Goal: Find specific page/section: Locate a particular part of the current website

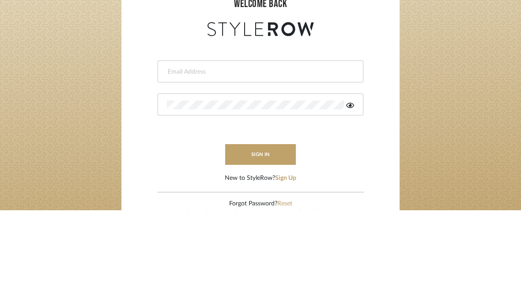
scroll to position [95, 0]
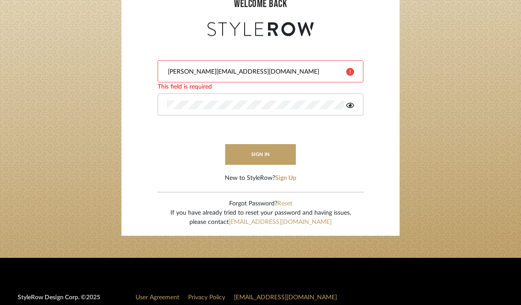
type input "jessica@roomerslimited.com"
click at [271, 145] on button "sign in" at bounding box center [260, 154] width 71 height 21
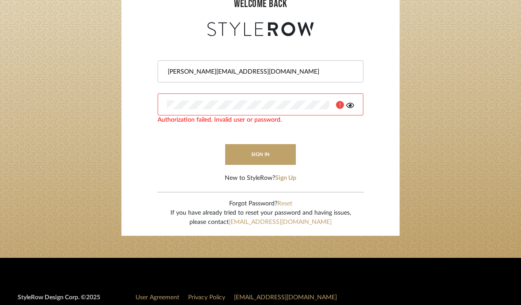
click at [279, 152] on button "sign in" at bounding box center [260, 154] width 71 height 21
click at [344, 107] on div at bounding box center [341, 105] width 25 height 9
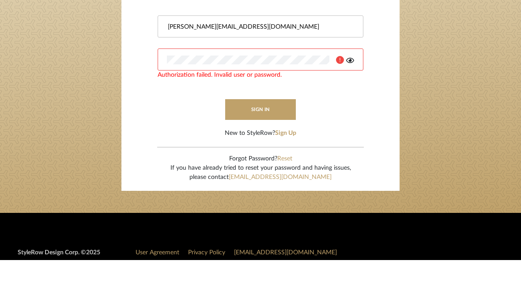
click at [353, 102] on icon at bounding box center [350, 105] width 8 height 7
click at [272, 144] on button "sign in" at bounding box center [260, 154] width 71 height 21
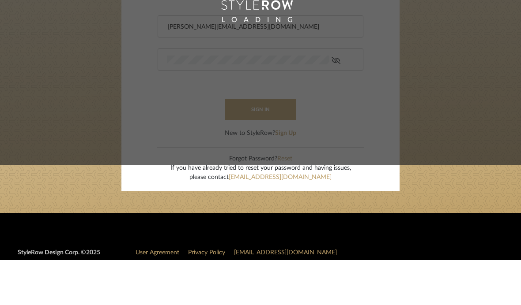
scroll to position [140, 0]
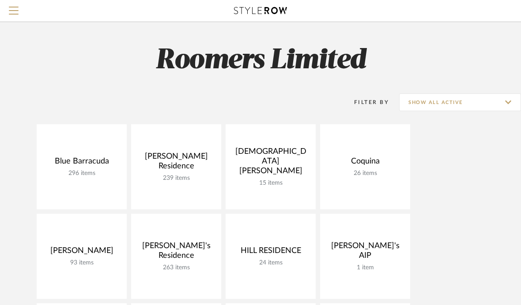
click at [0, 0] on link at bounding box center [0, 0] width 0 height 0
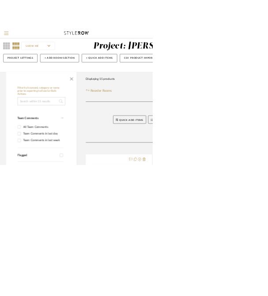
scroll to position [0, 8]
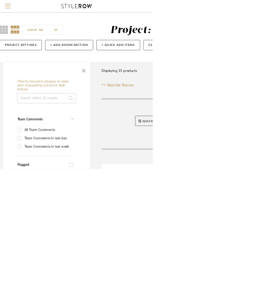
click at [143, 113] on span "button" at bounding box center [146, 122] width 21 height 21
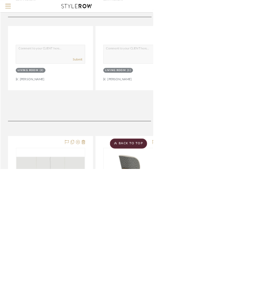
scroll to position [516, 0]
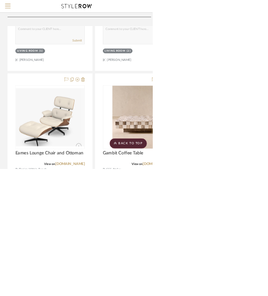
scroll to position [944, 0]
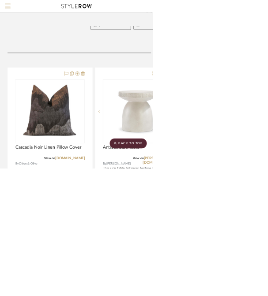
scroll to position [0, 0]
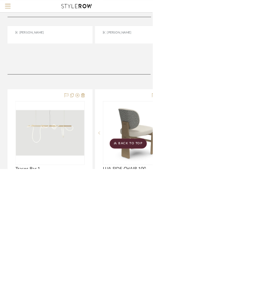
scroll to position [599, 0]
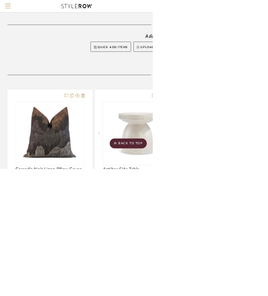
scroll to position [0, 0]
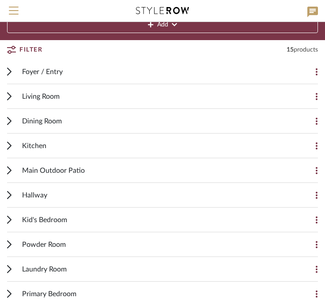
scroll to position [83, 0]
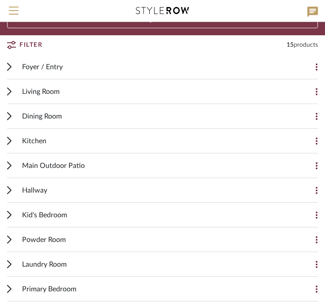
click at [49, 115] on span "Dining Room" at bounding box center [42, 116] width 40 height 11
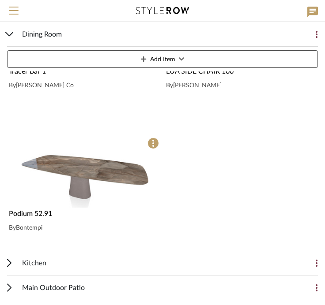
scroll to position [302, 0]
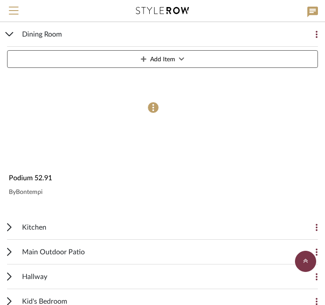
click at [0, 0] on img at bounding box center [0, 0] width 0 height 0
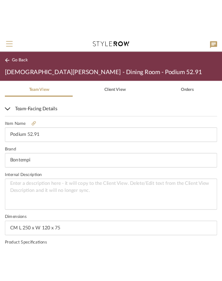
scroll to position [196, 0]
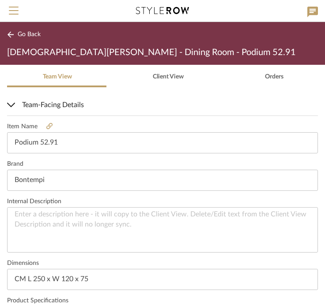
click at [43, 128] on link at bounding box center [50, 127] width 24 height 8
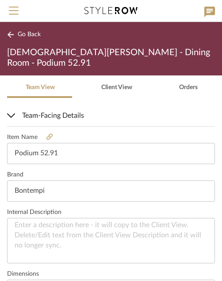
click at [16, 110] on span "Team-Facing Details" at bounding box center [109, 115] width 204 height 11
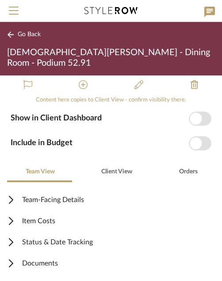
scroll to position [101, 0]
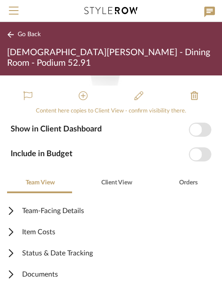
click at [34, 37] on span "Go Back" at bounding box center [29, 35] width 23 height 8
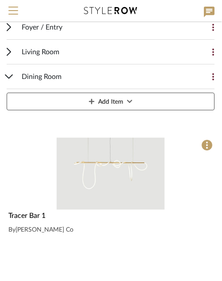
scroll to position [83, 0]
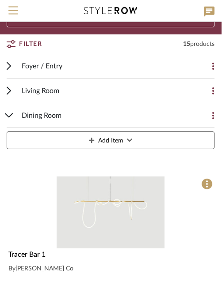
click at [0, 0] on img at bounding box center [0, 0] width 0 height 0
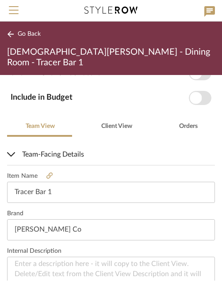
scroll to position [157, 0]
click at [51, 173] on icon at bounding box center [49, 176] width 6 height 6
